Goal: Task Accomplishment & Management: Manage account settings

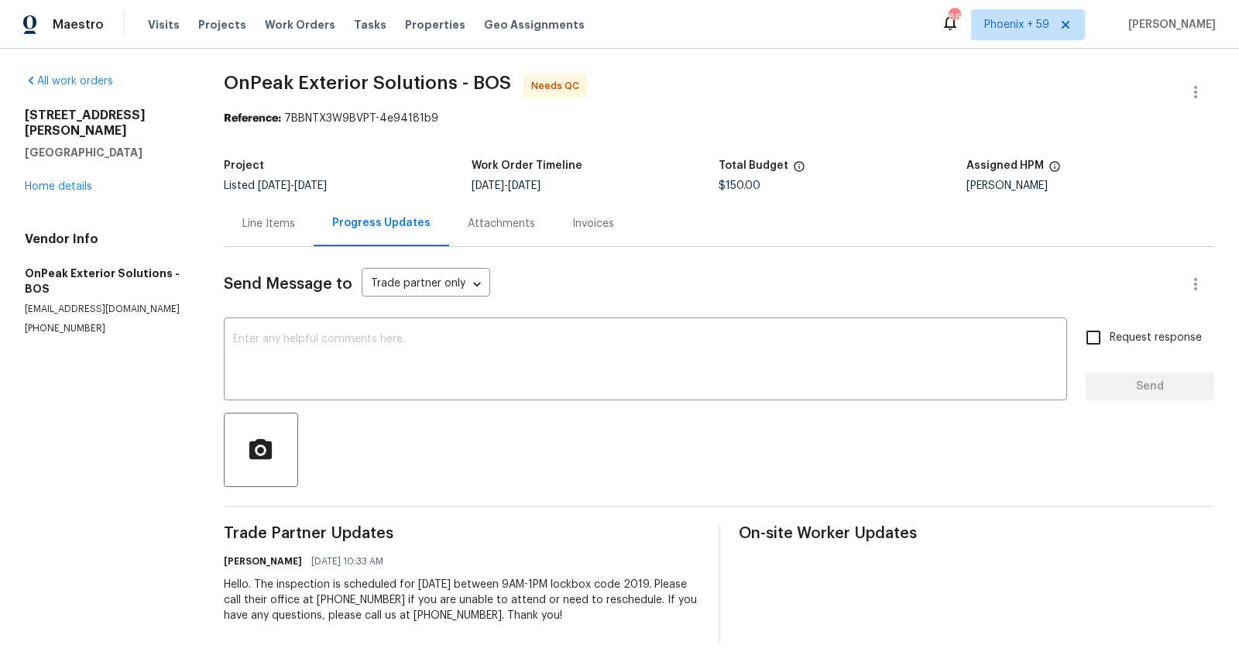
click at [272, 227] on div "Line Items" at bounding box center [268, 223] width 53 height 15
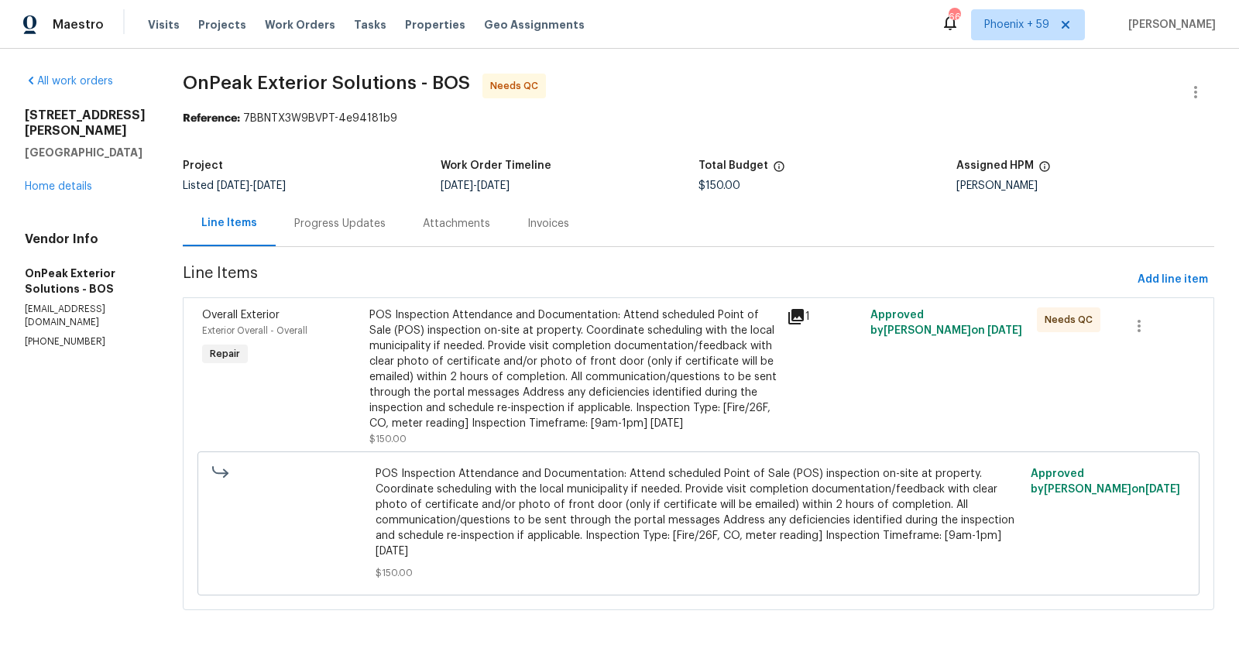
click at [788, 317] on icon at bounding box center [796, 316] width 19 height 19
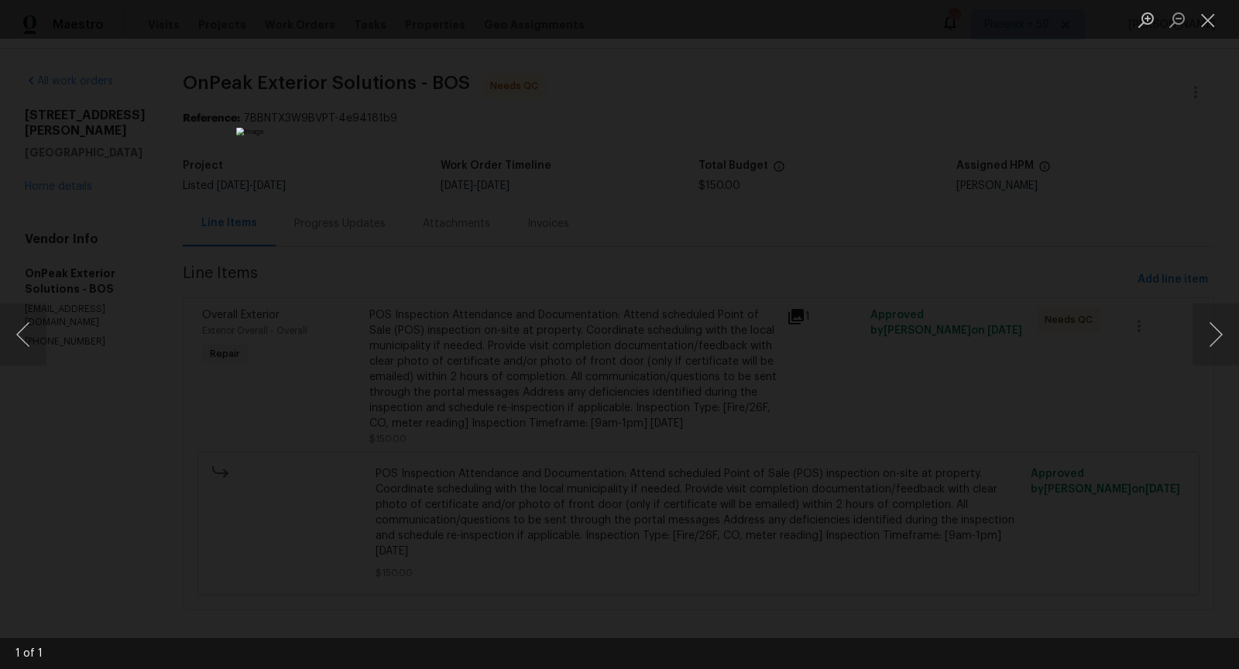
click at [965, 206] on div "Lightbox" at bounding box center [619, 334] width 1239 height 669
click at [889, 235] on div "Lightbox" at bounding box center [619, 334] width 1239 height 669
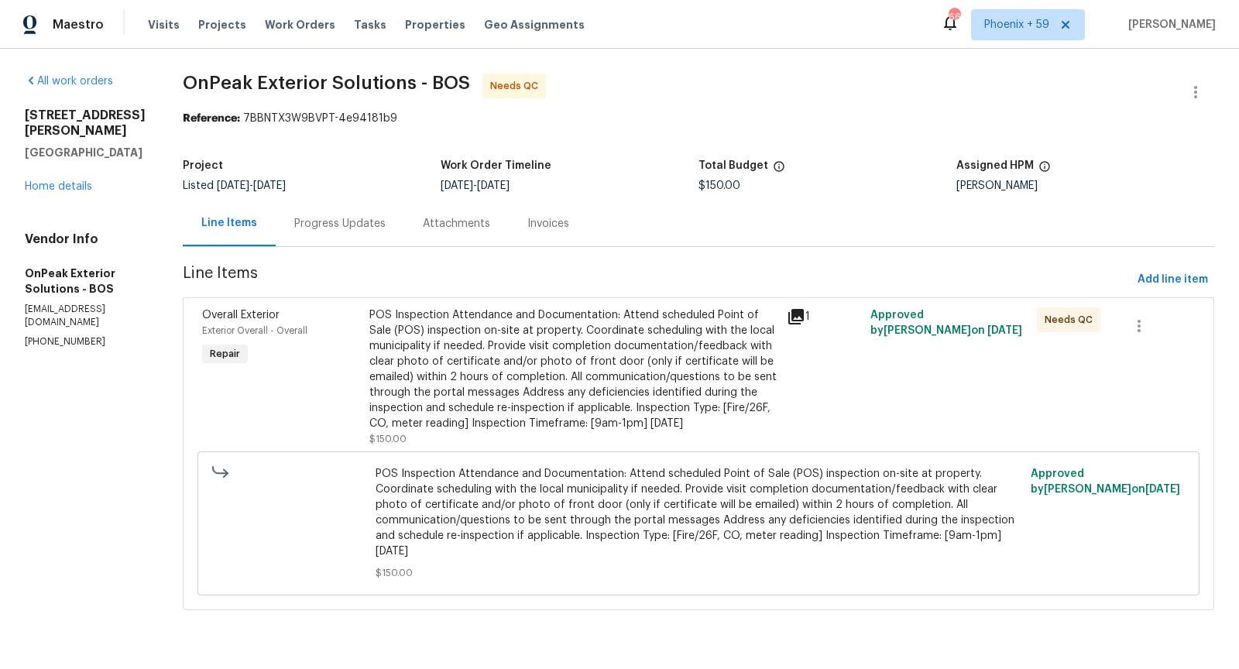
click at [671, 480] on span "POS Inspection Attendance and Documentation: Attend scheduled Point of Sale (PO…" at bounding box center [697, 512] width 645 height 93
click at [674, 413] on div "POS Inspection Attendance and Documentation: Attend scheduled Point of Sale (PO…" at bounding box center [573, 369] width 408 height 124
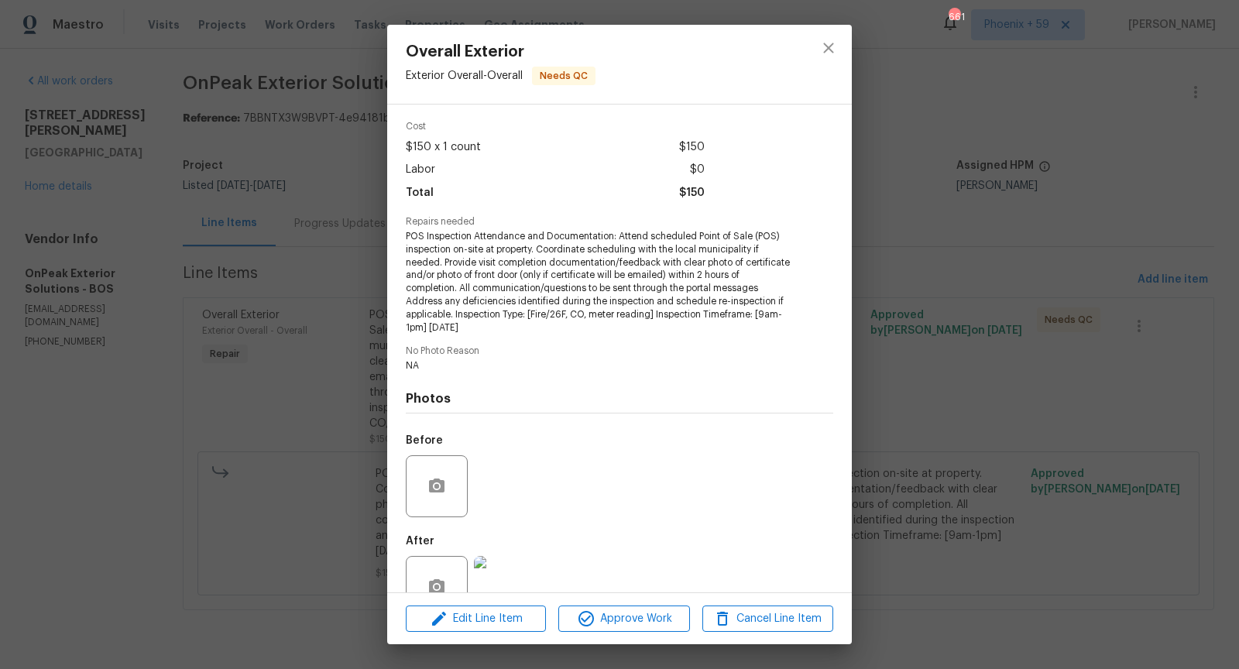
scroll to position [75, 0]
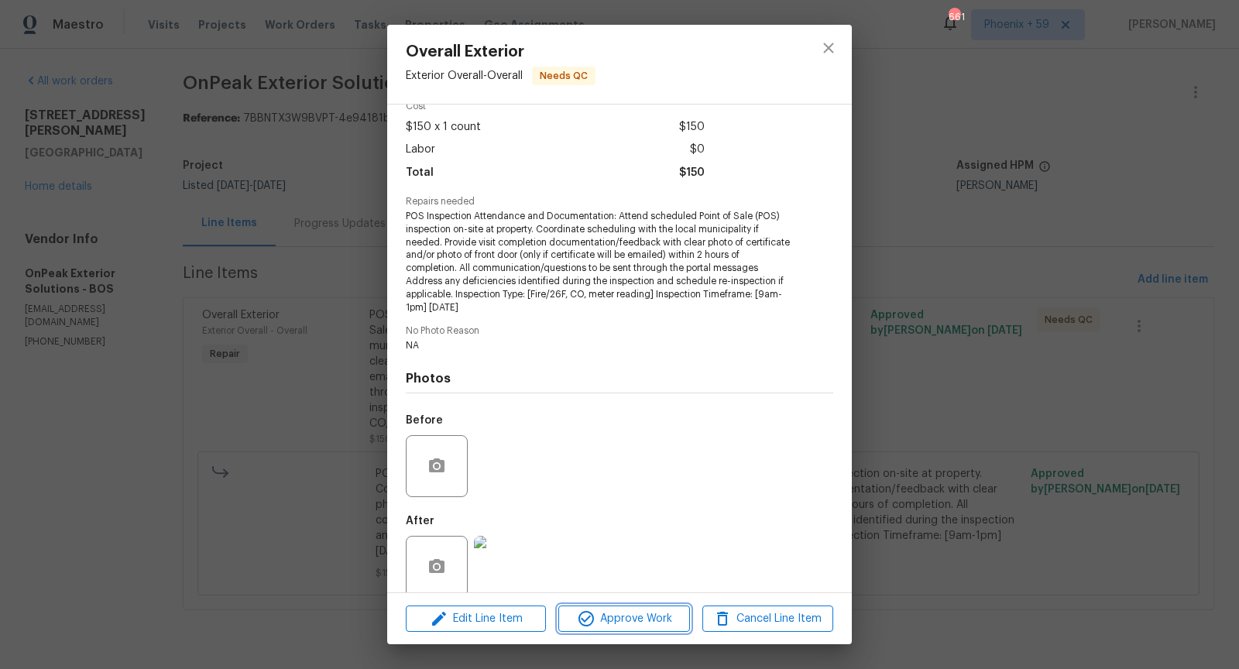
click at [647, 619] on span "Approve Work" at bounding box center [624, 618] width 122 height 19
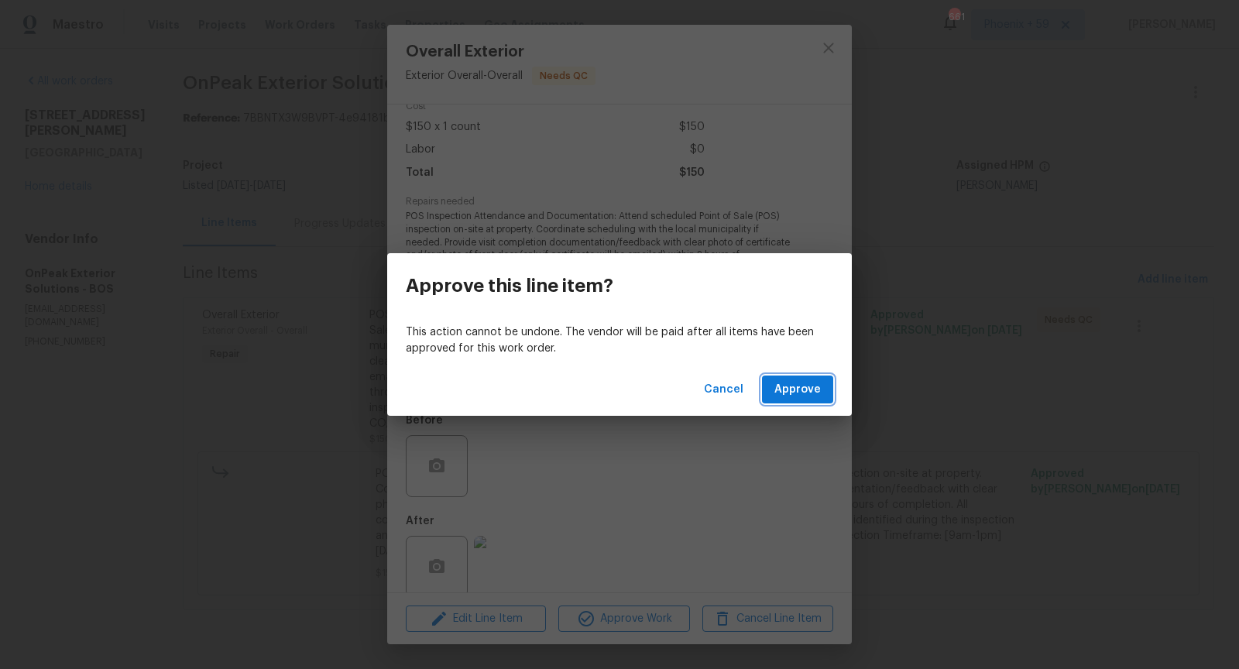
click at [785, 393] on span "Approve" at bounding box center [797, 389] width 46 height 19
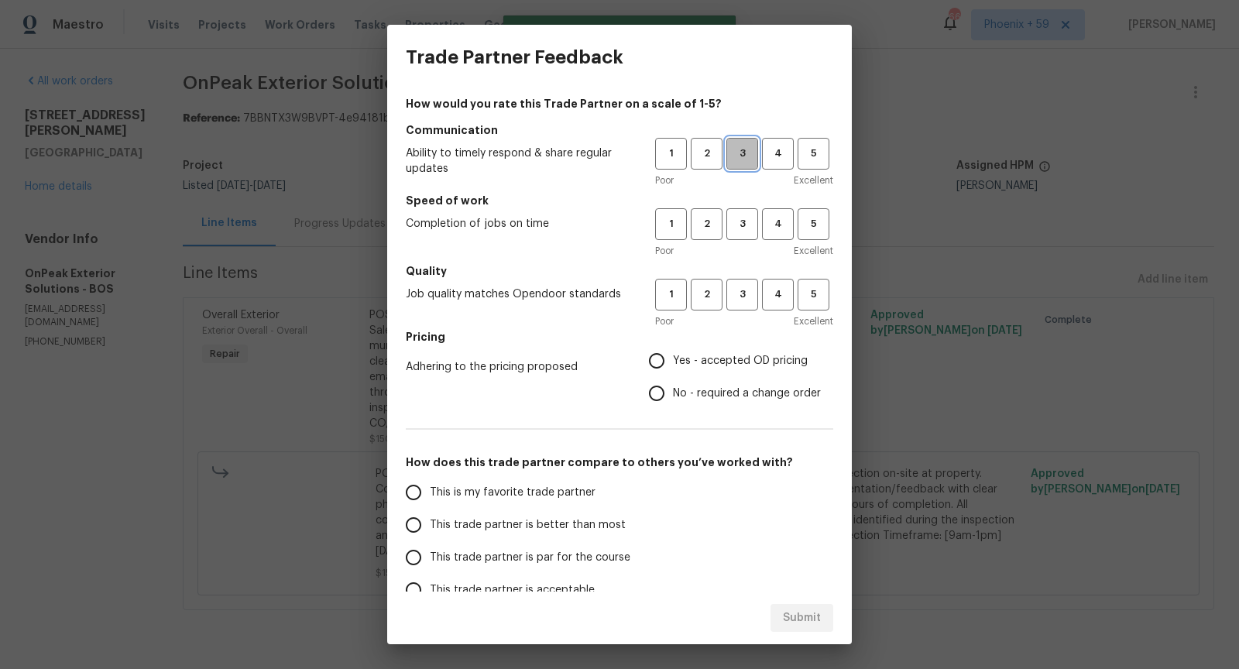
click at [746, 154] on span "3" at bounding box center [742, 154] width 29 height 18
click at [746, 228] on span "3" at bounding box center [742, 224] width 29 height 18
click at [746, 307] on button "3" at bounding box center [742, 295] width 32 height 32
click at [655, 365] on input "Yes - accepted OD pricing" at bounding box center [656, 360] width 33 height 33
radio input "true"
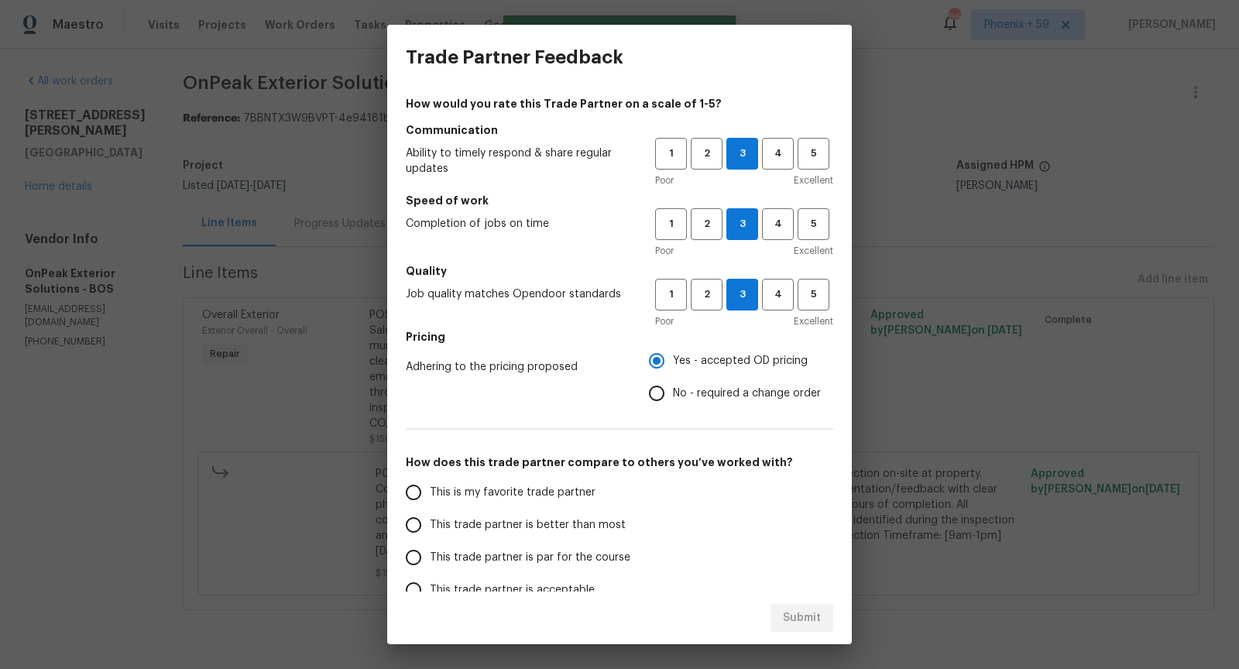
click at [418, 557] on input "This trade partner is par for the course" at bounding box center [413, 557] width 33 height 33
click at [785, 612] on span "Submit" at bounding box center [802, 617] width 38 height 19
radio input "true"
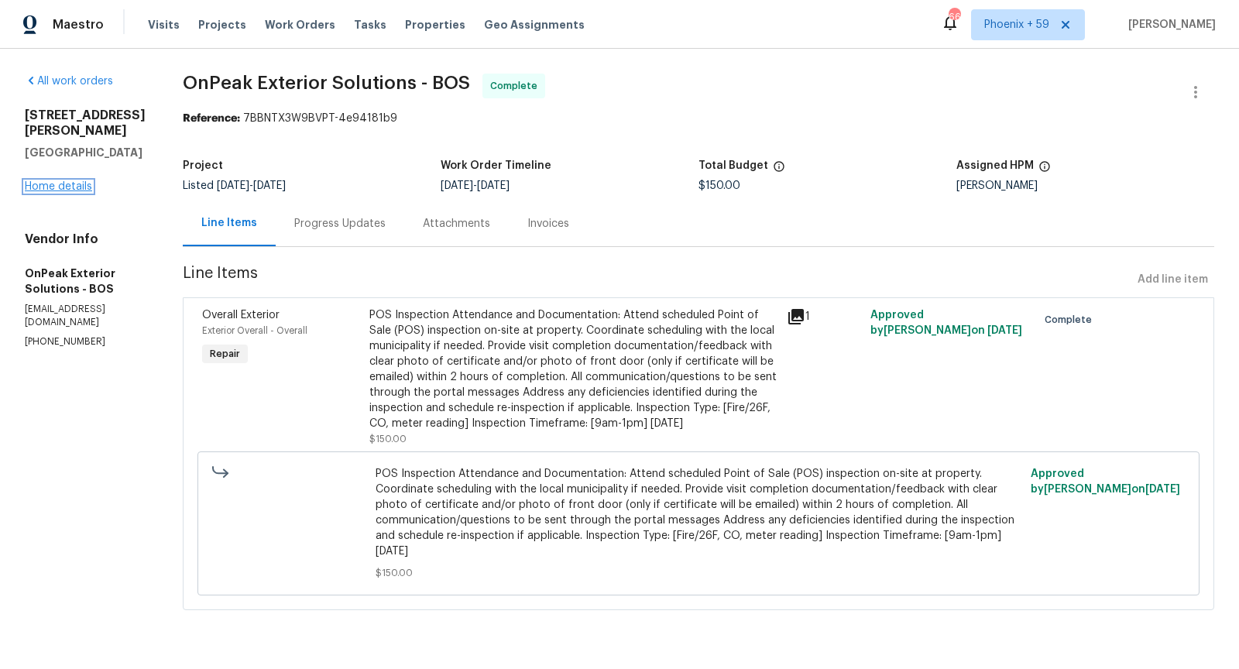
click at [76, 187] on link "Home details" at bounding box center [58, 186] width 67 height 11
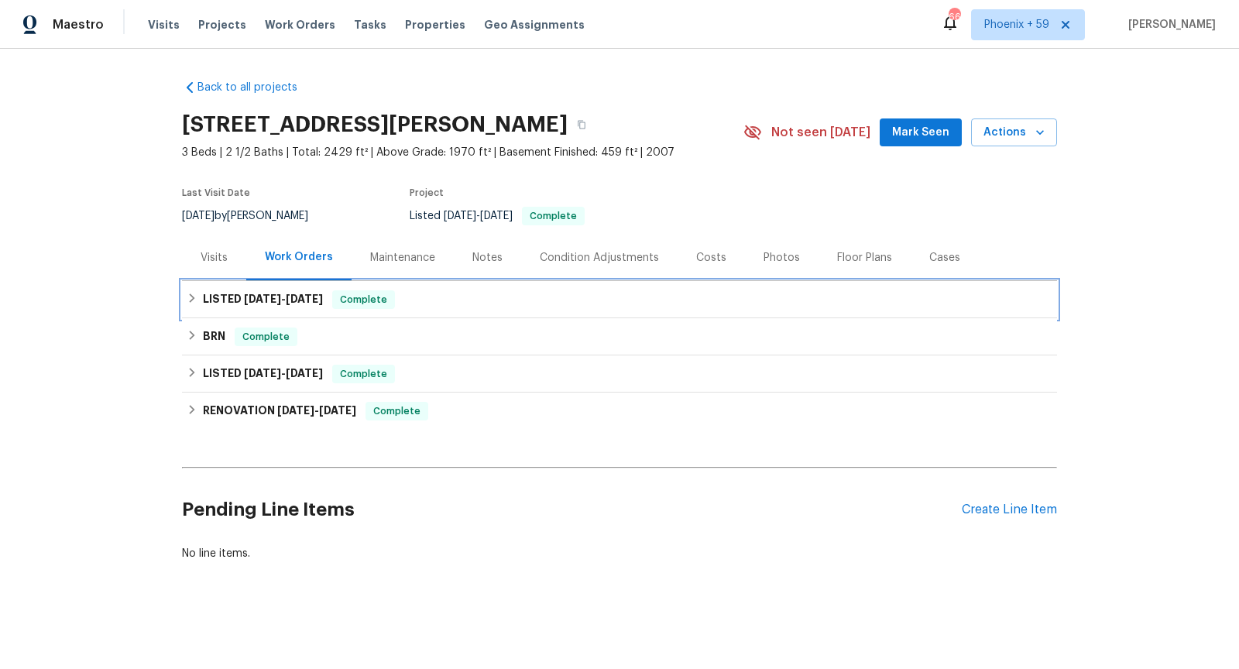
click at [443, 304] on div "LISTED [DATE] - [DATE] Complete" at bounding box center [619, 299] width 865 height 19
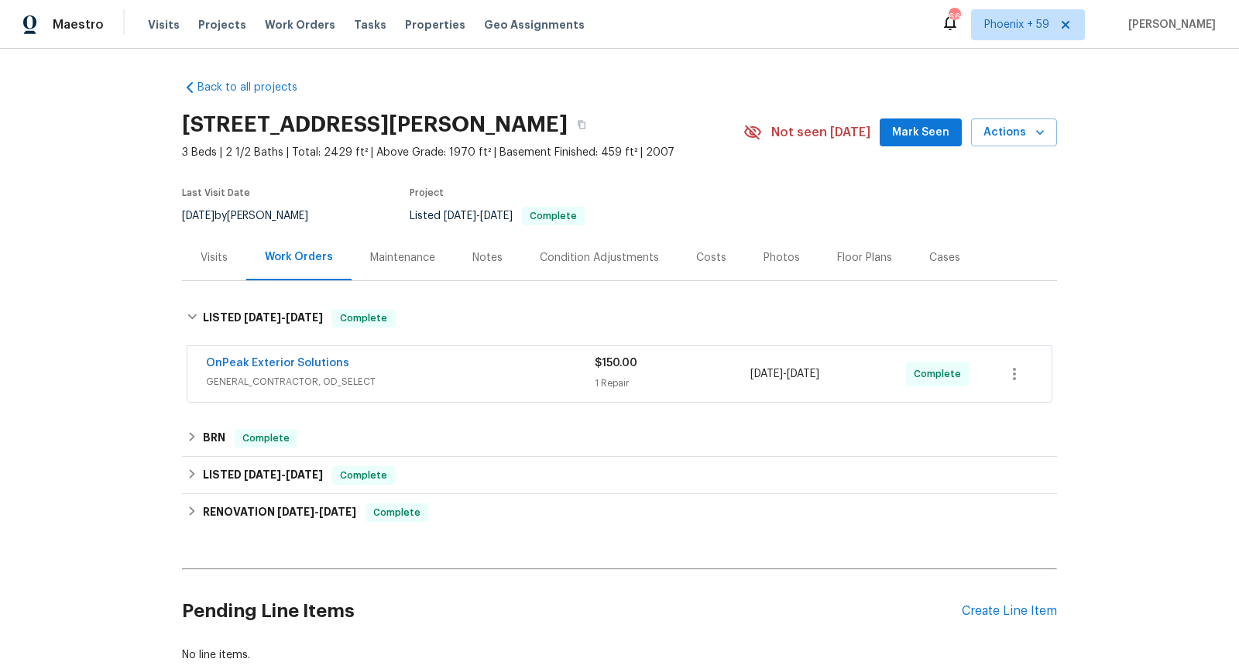
click at [464, 371] on div "OnPeak Exterior Solutions" at bounding box center [400, 364] width 389 height 19
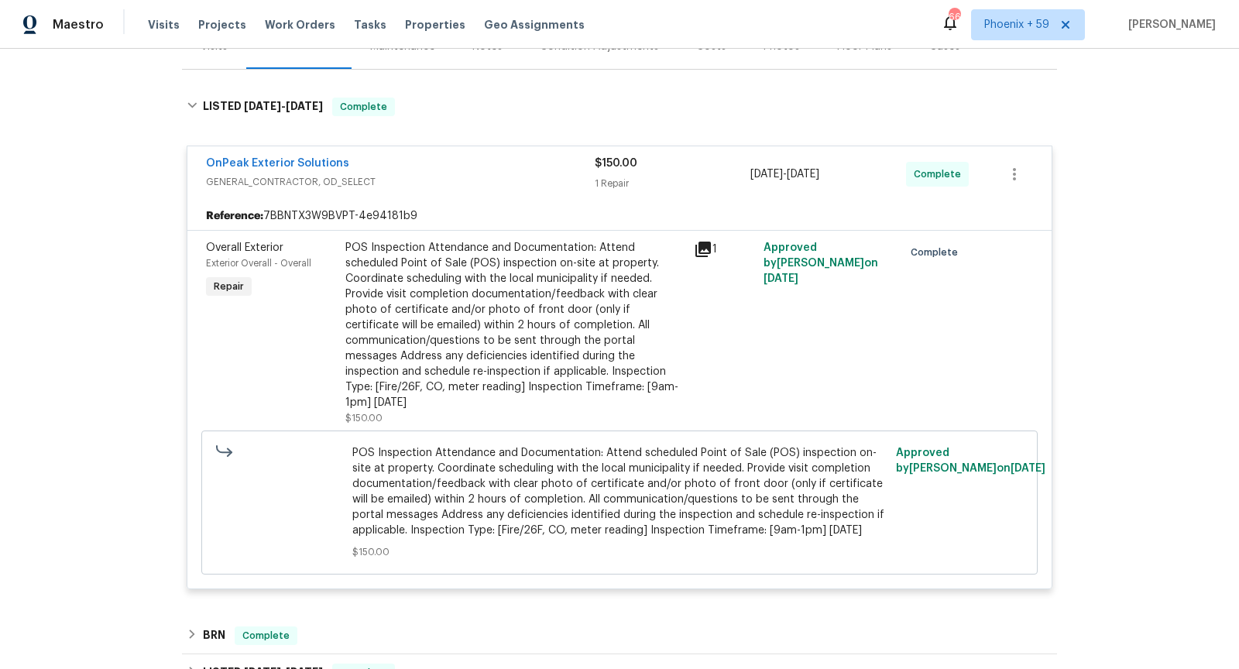
scroll to position [219, 0]
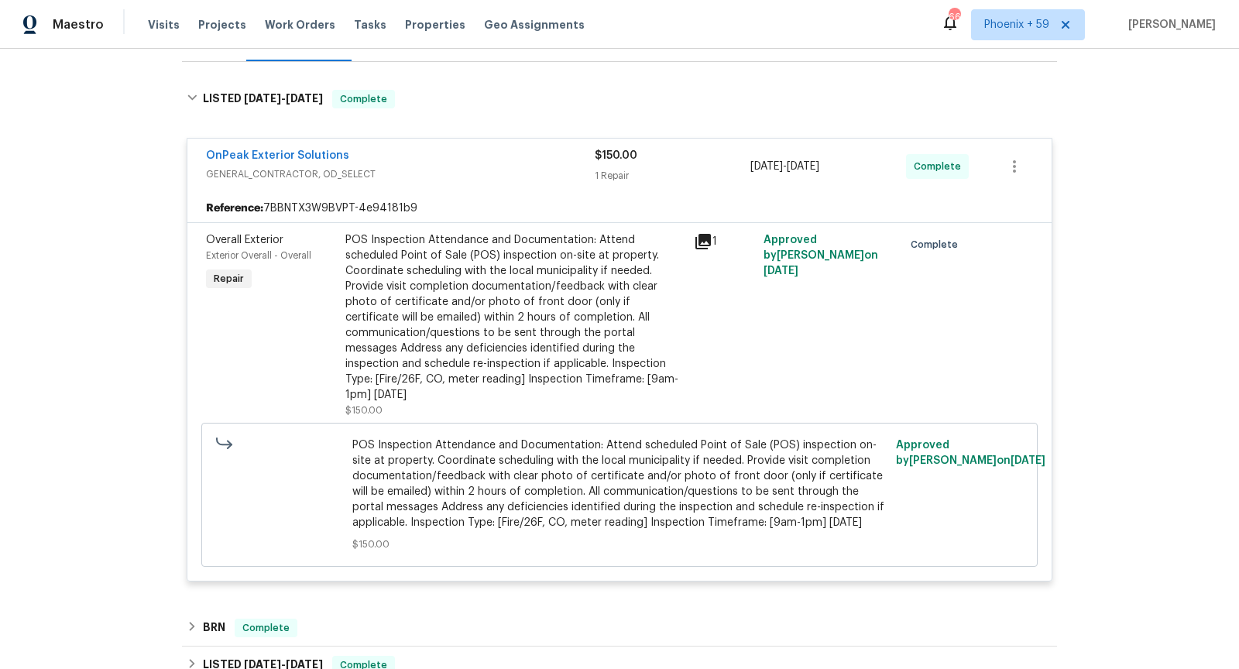
click at [468, 163] on div "OnPeak Exterior Solutions" at bounding box center [400, 157] width 389 height 19
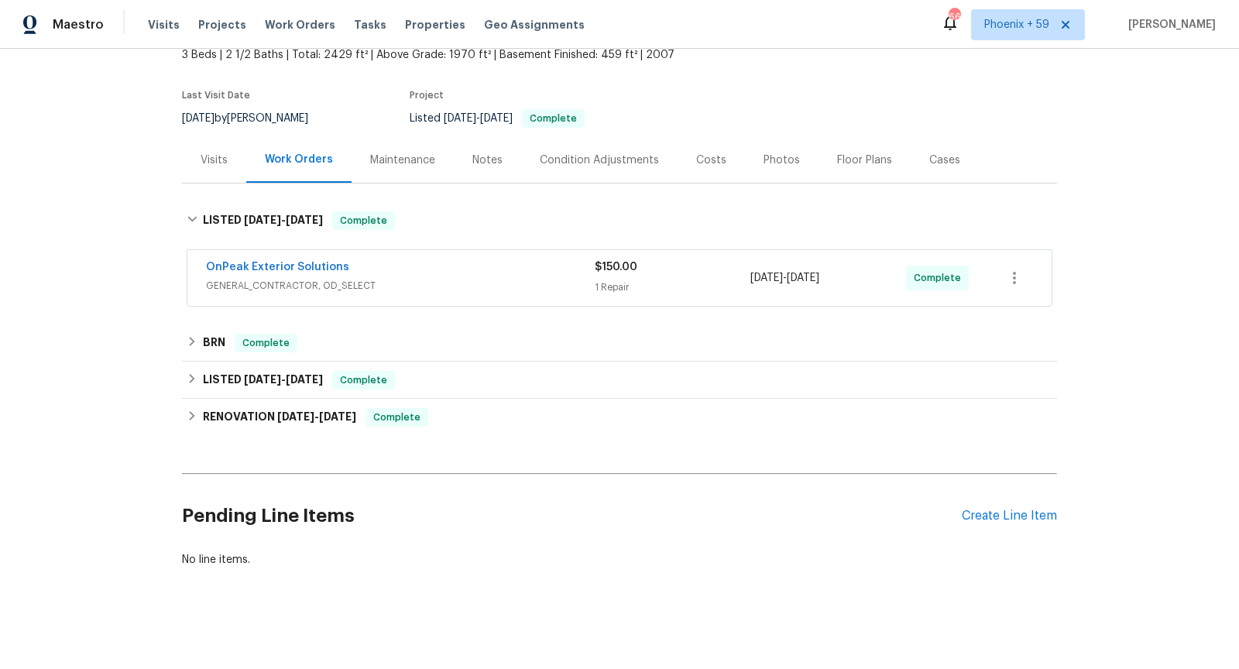
scroll to position [97, 0]
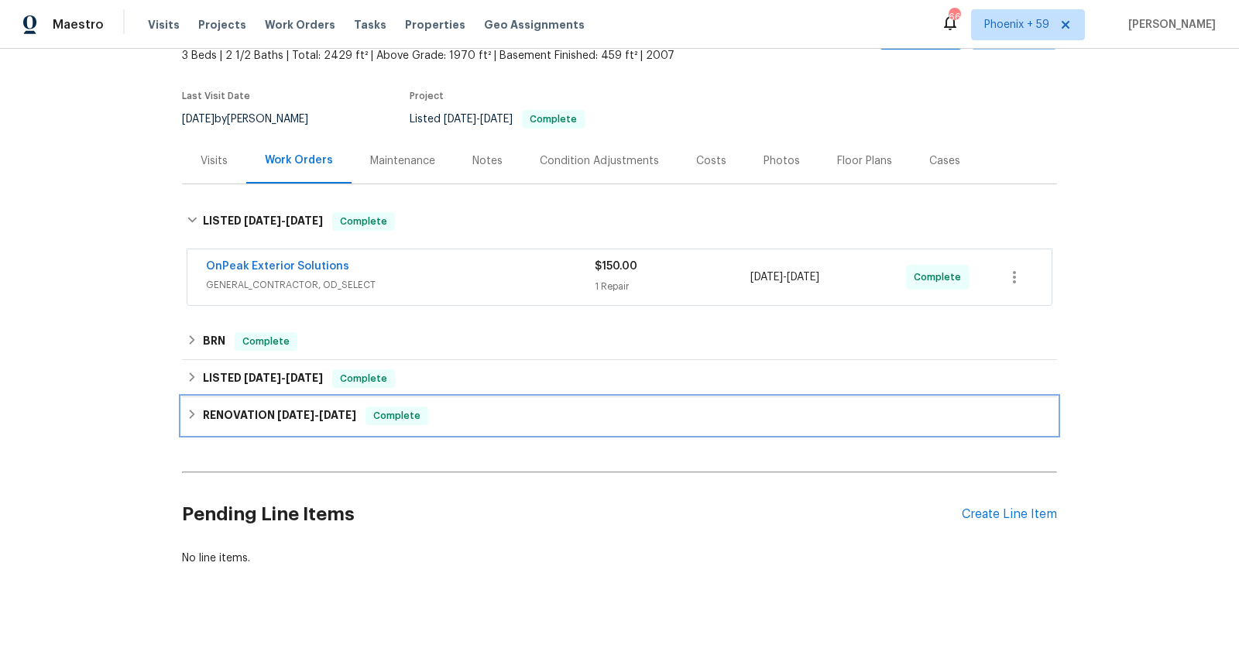
click at [474, 420] on div "RENOVATION [DATE] - [DATE] Complete" at bounding box center [619, 415] width 865 height 19
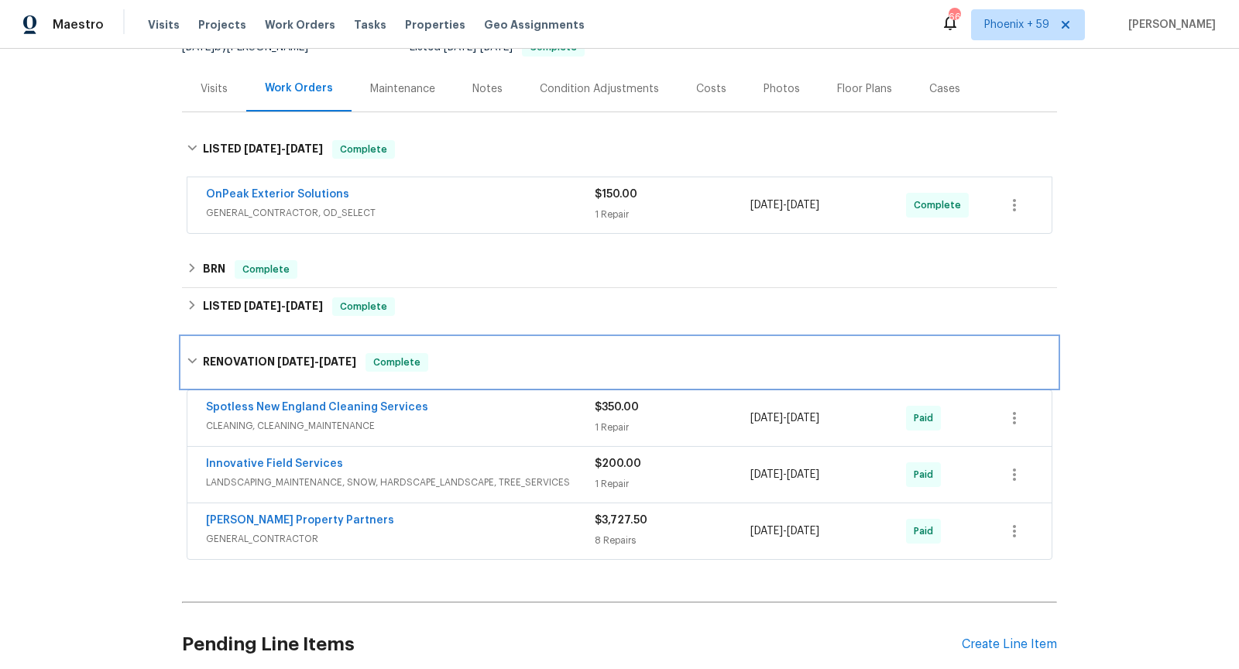
click at [482, 361] on div "RENOVATION [DATE] - [DATE] Complete" at bounding box center [619, 362] width 865 height 19
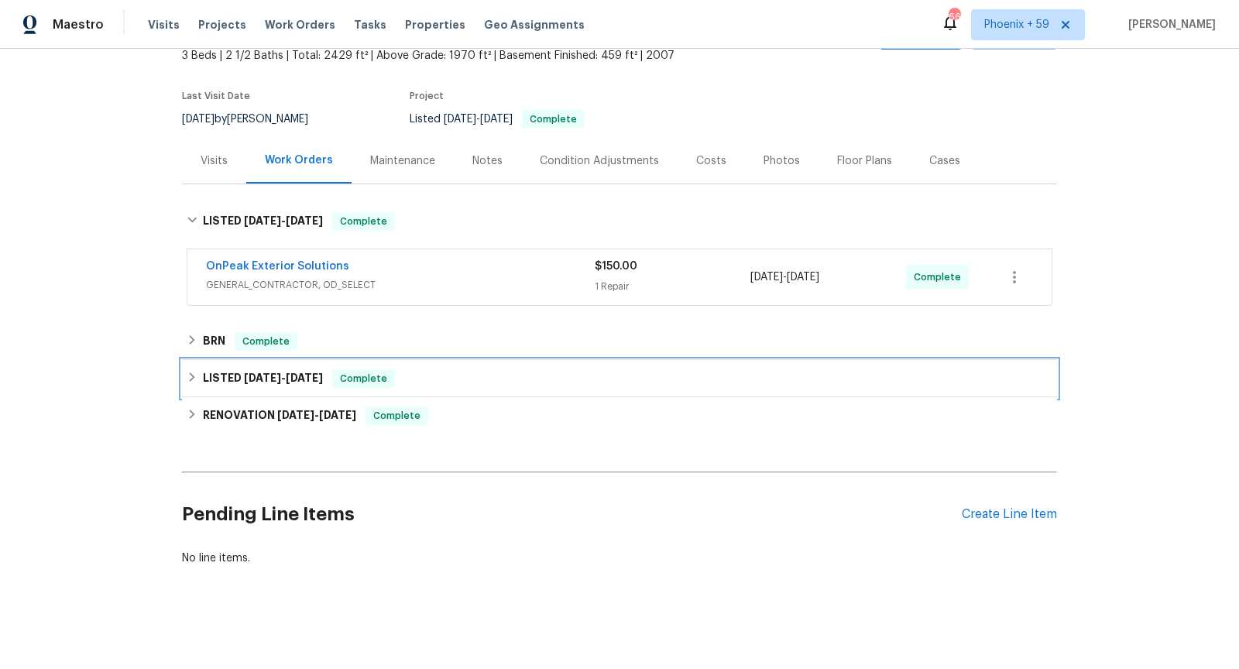
click at [485, 375] on div "LISTED [DATE] - [DATE] Complete" at bounding box center [619, 378] width 865 height 19
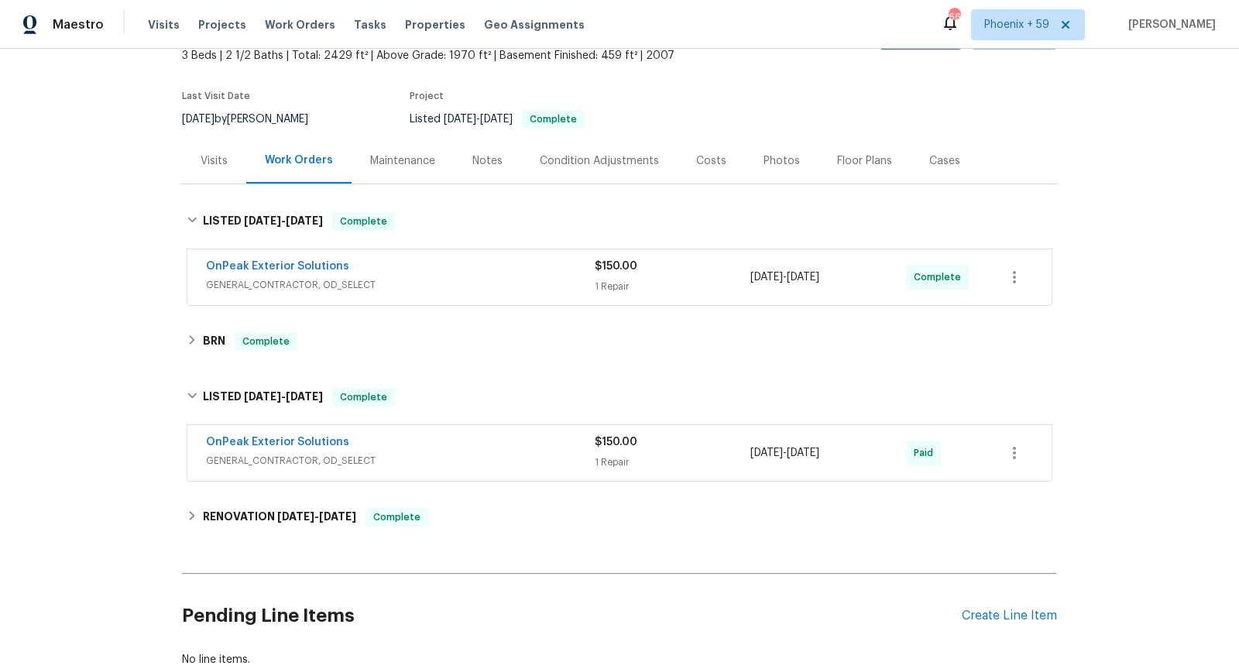
click at [497, 453] on span "GENERAL_CONTRACTOR, OD_SELECT" at bounding box center [400, 460] width 389 height 15
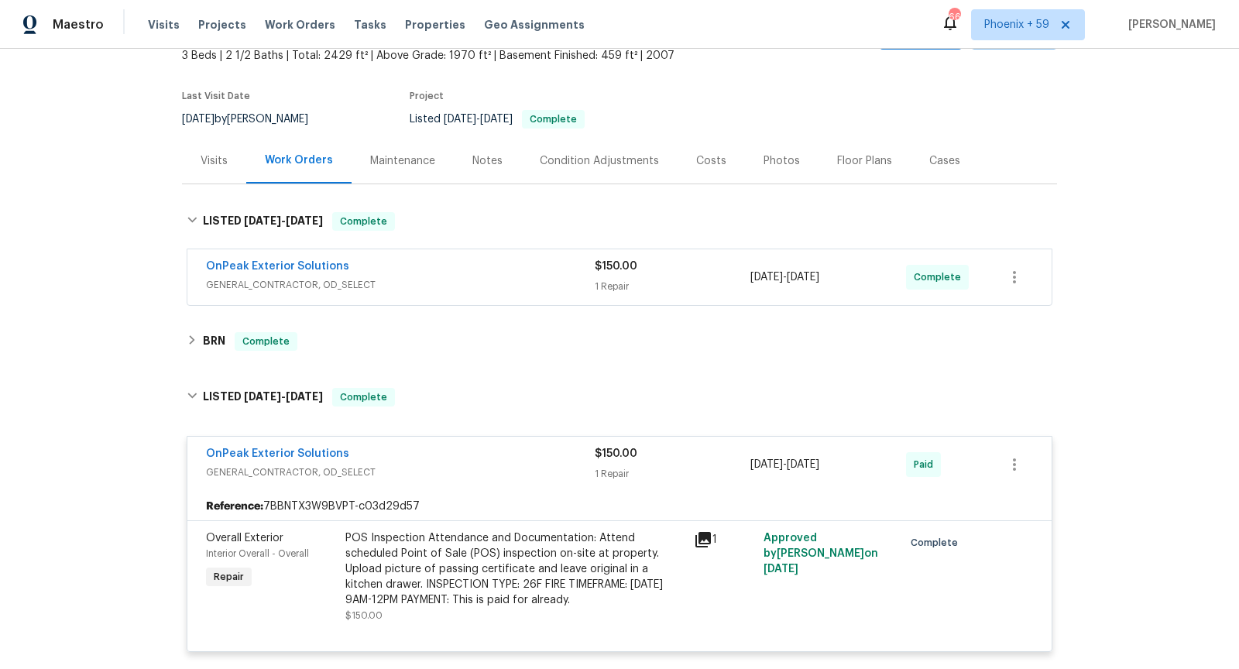
click at [701, 543] on icon at bounding box center [703, 539] width 19 height 19
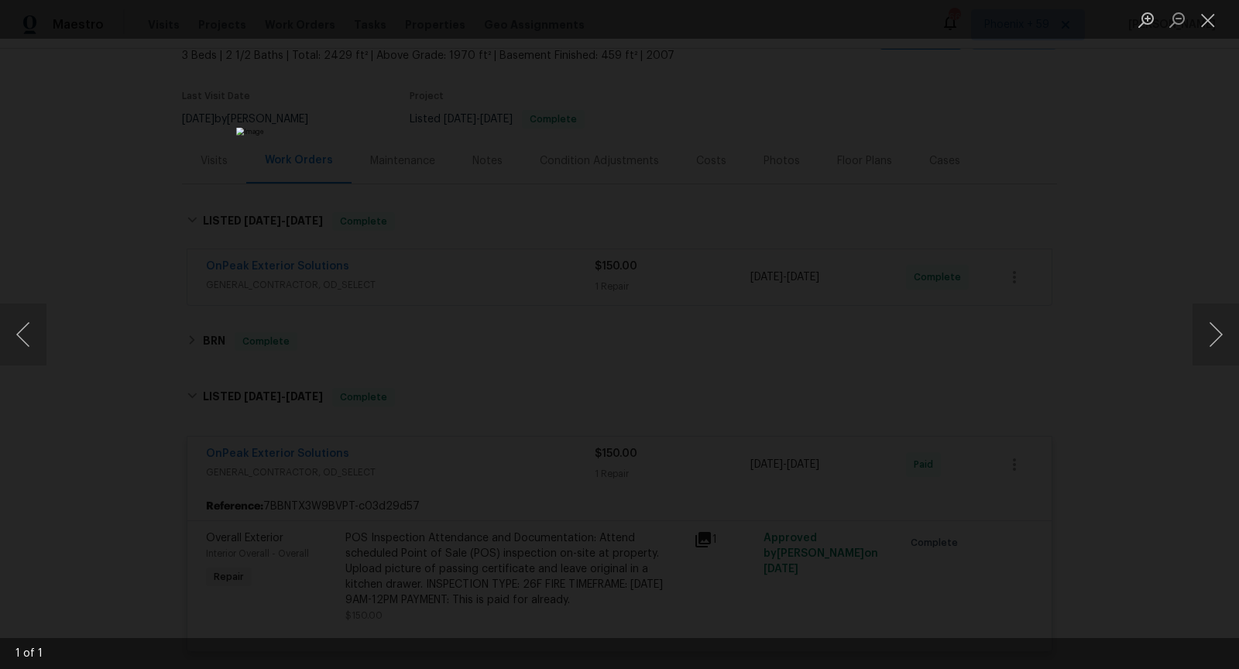
click at [1146, 380] on div "Lightbox" at bounding box center [619, 334] width 1239 height 669
